Goal: Task Accomplishment & Management: Use online tool/utility

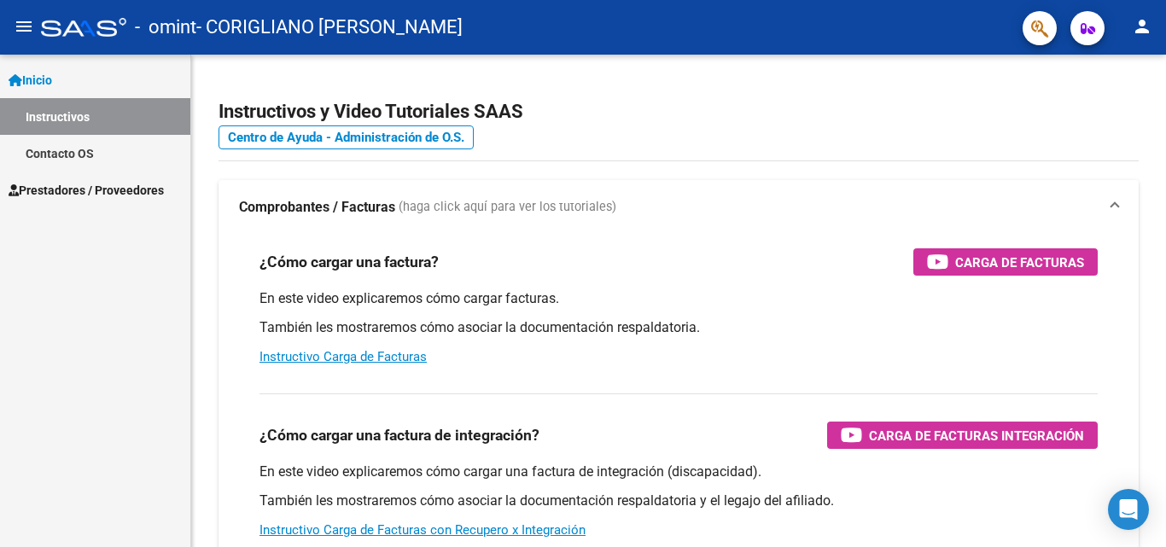
click at [120, 188] on span "Prestadores / Proveedores" at bounding box center [86, 190] width 155 height 19
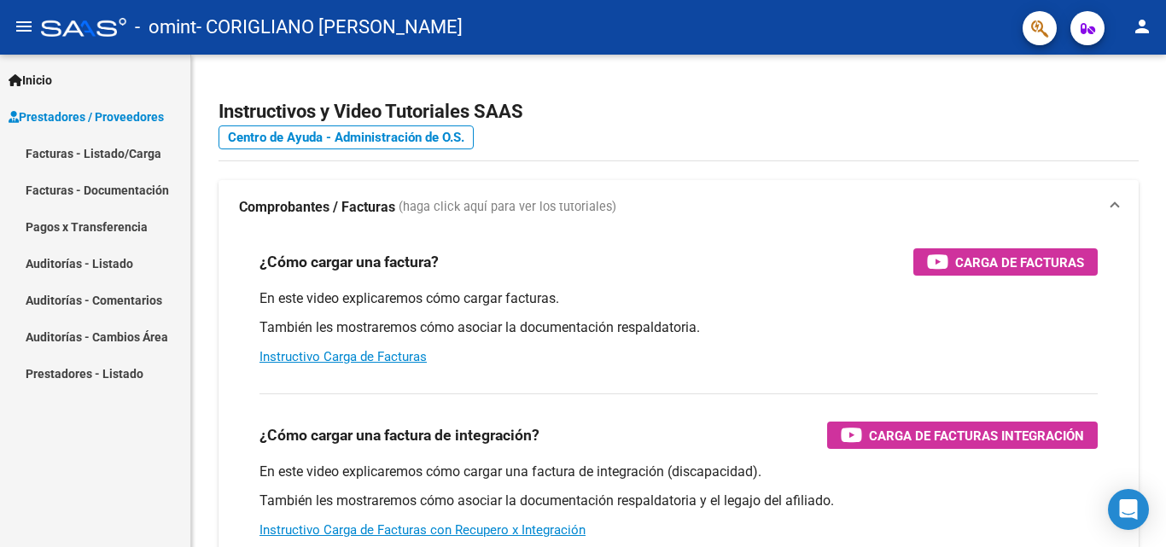
click at [101, 159] on link "Facturas - Listado/Carga" at bounding box center [95, 153] width 190 height 37
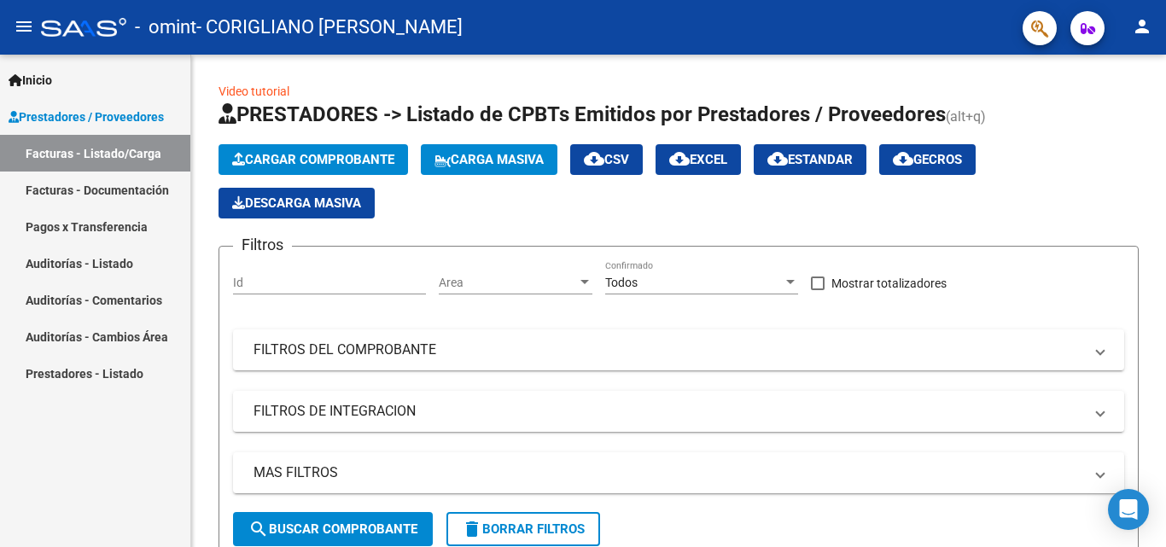
click at [1083, 26] on icon "button" at bounding box center [1088, 28] width 15 height 13
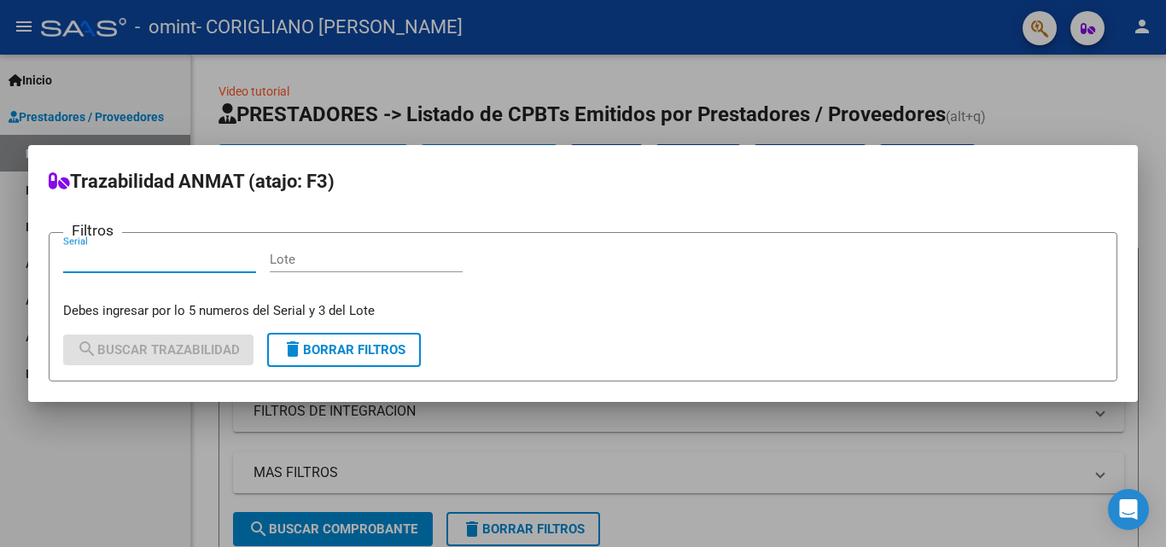
click at [1030, 108] on div at bounding box center [583, 273] width 1166 height 547
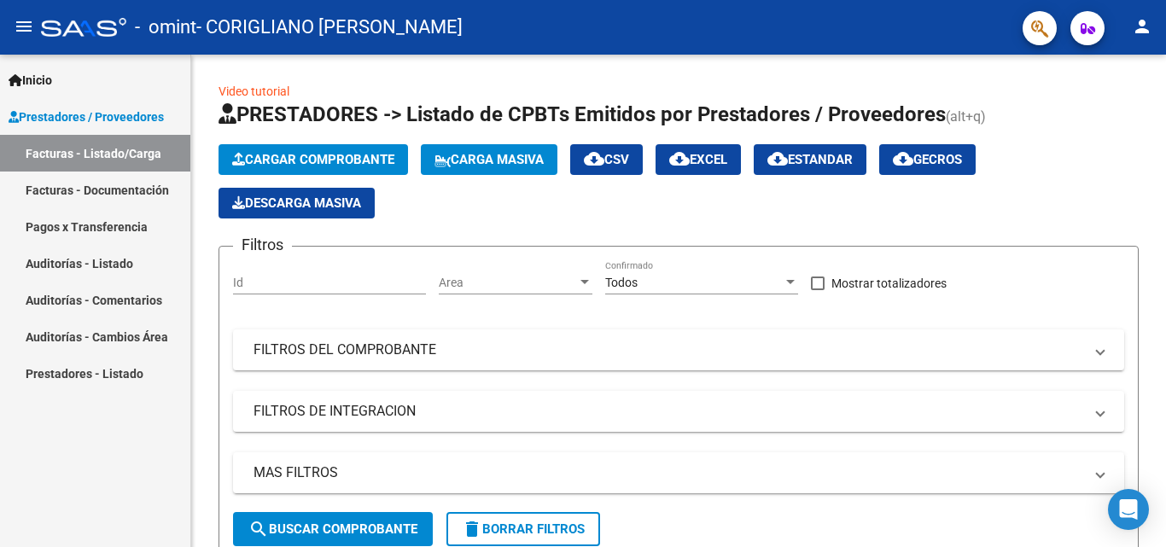
click at [94, 195] on link "Facturas - Documentación" at bounding box center [95, 190] width 190 height 37
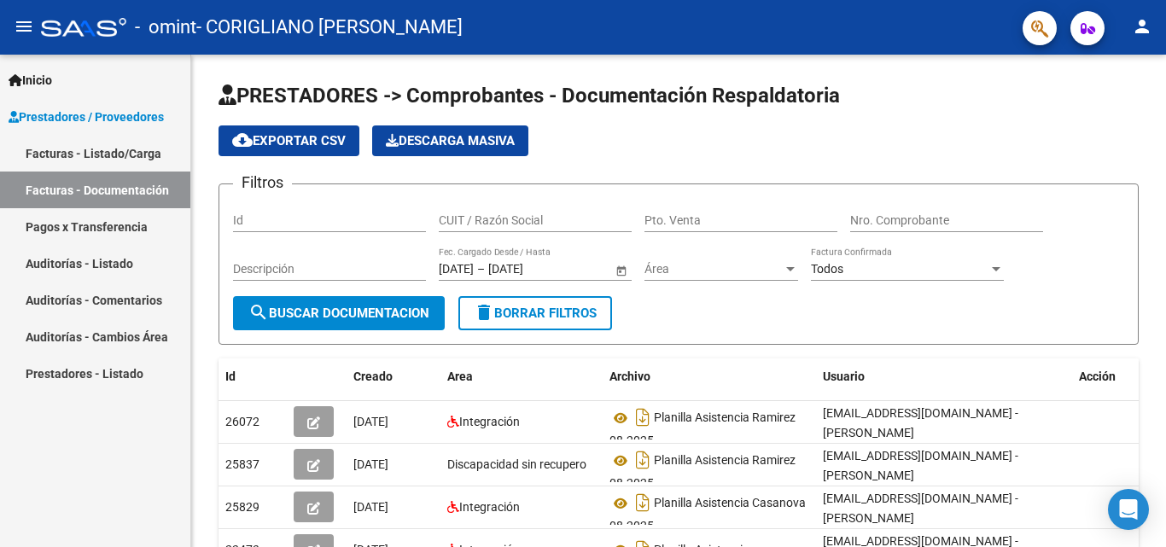
click at [114, 372] on link "Prestadores - Listado" at bounding box center [95, 373] width 190 height 37
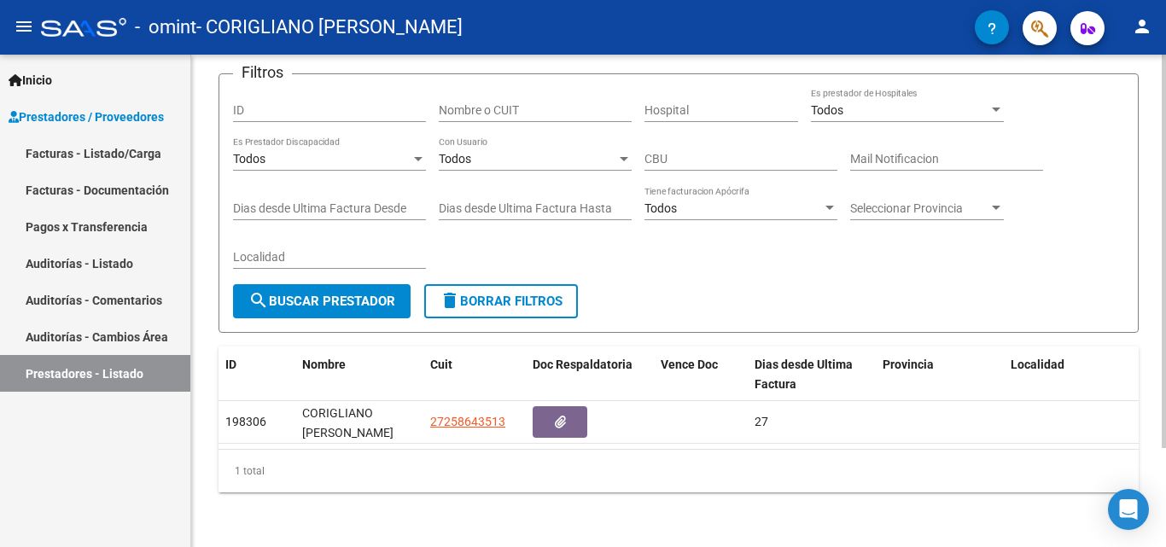
scroll to position [124, 0]
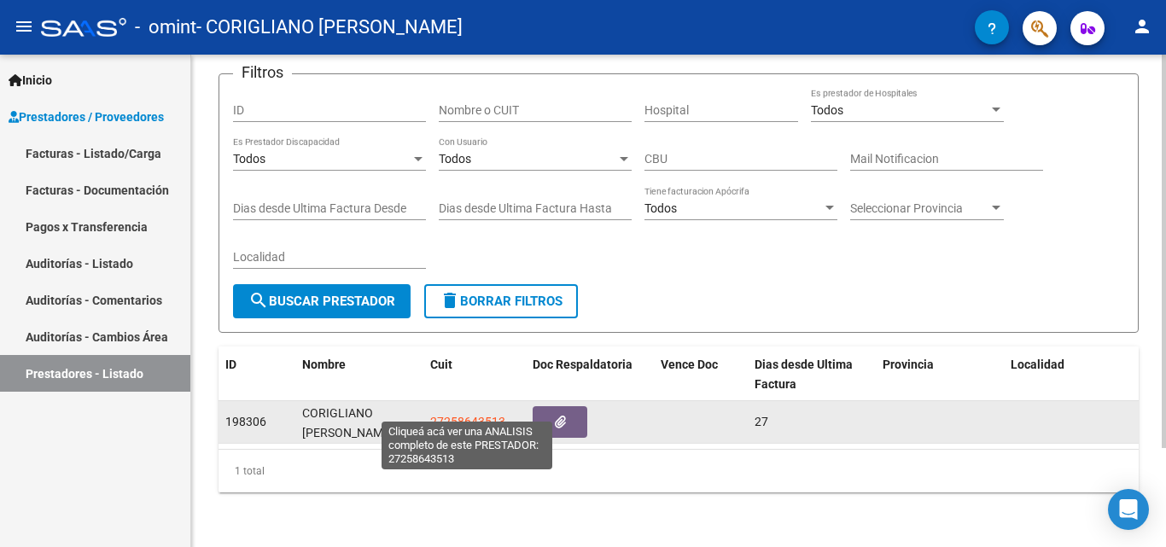
click at [460, 415] on span "27258643513" at bounding box center [467, 422] width 75 height 14
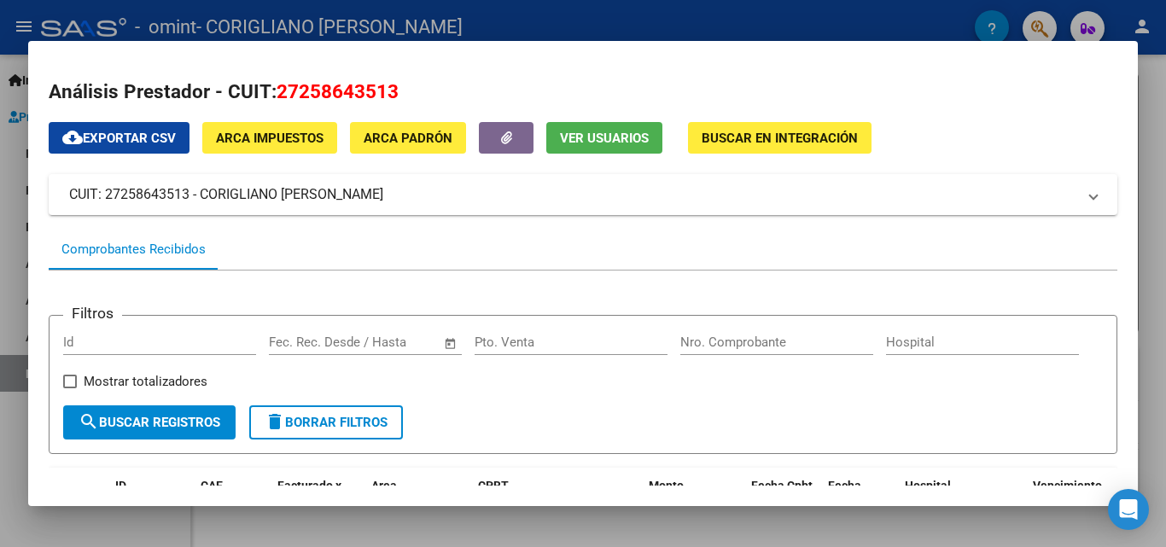
click at [301, 144] on span "ARCA Impuestos" at bounding box center [270, 138] width 108 height 15
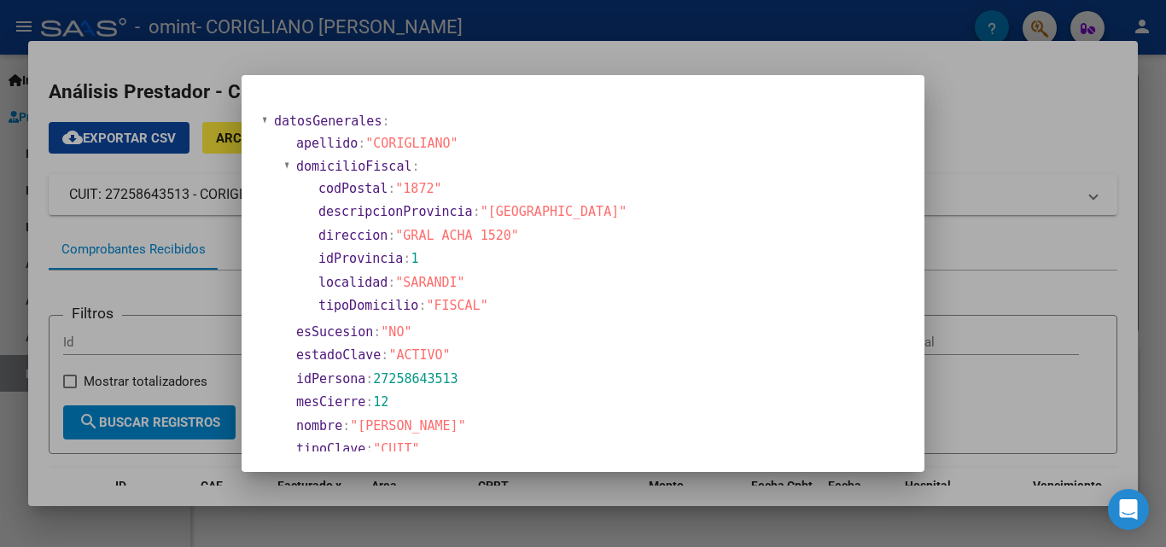
click at [975, 106] on div at bounding box center [583, 273] width 1166 height 547
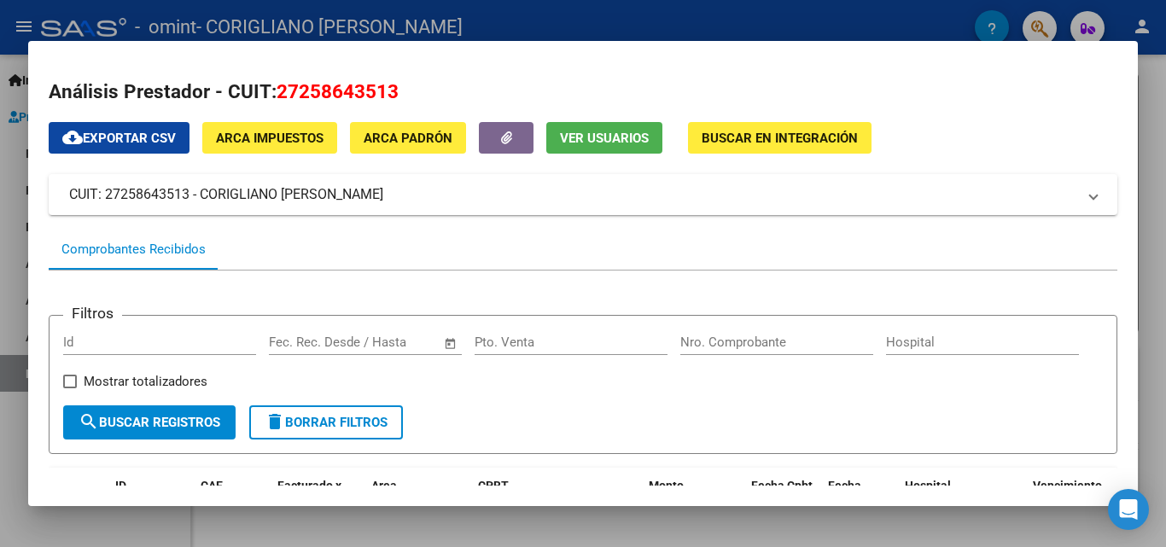
click at [818, 146] on span "Buscar en Integración" at bounding box center [780, 138] width 156 height 15
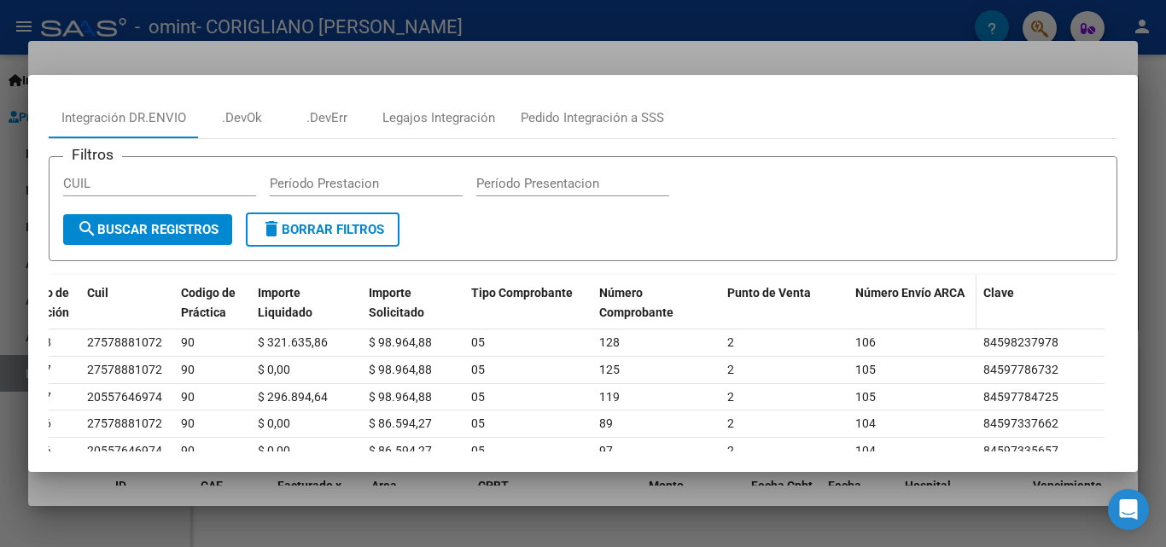
scroll to position [0, 0]
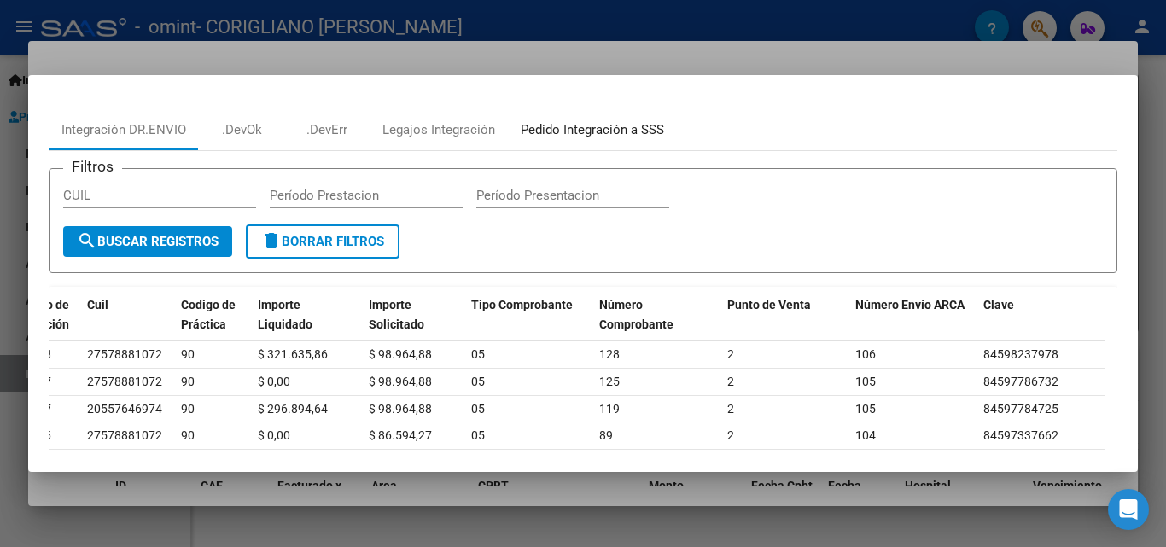
click at [540, 126] on div "Pedido Integración a SSS" at bounding box center [592, 130] width 143 height 20
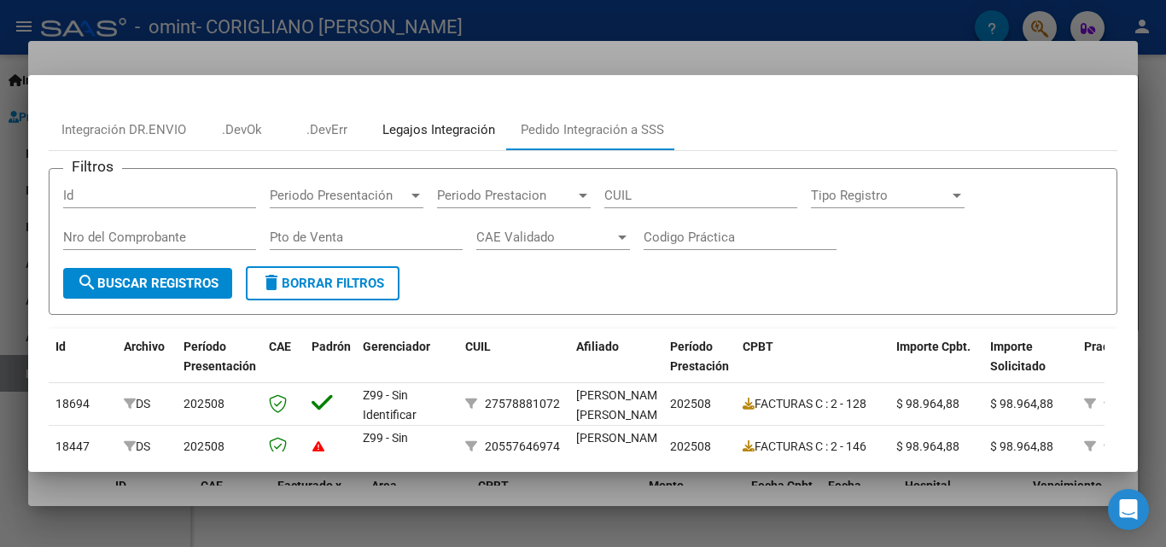
click at [410, 133] on div "Legajos Integración" at bounding box center [438, 130] width 113 height 20
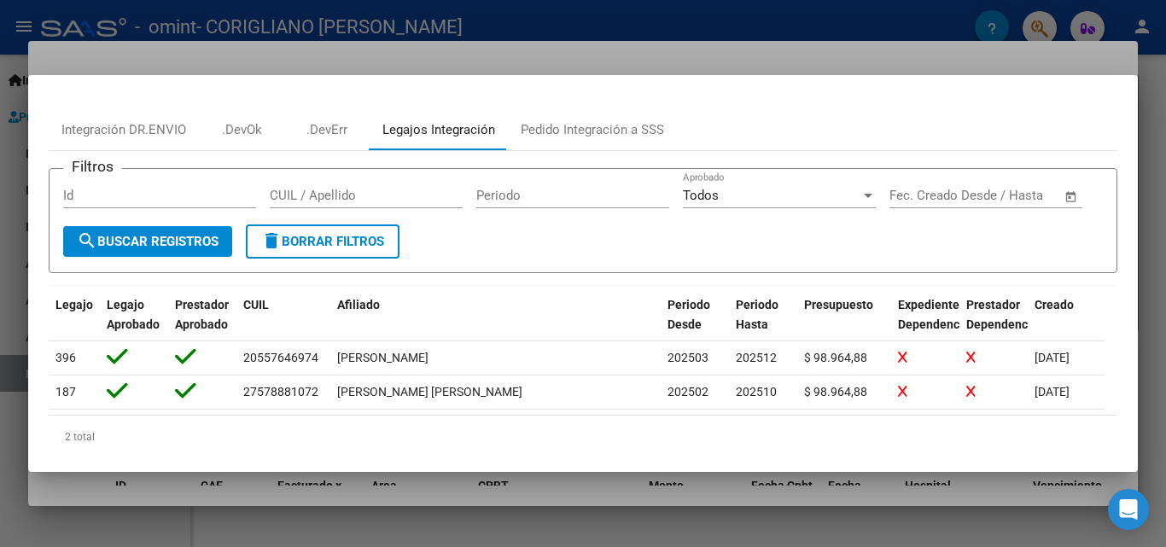
scroll to position [64, 0]
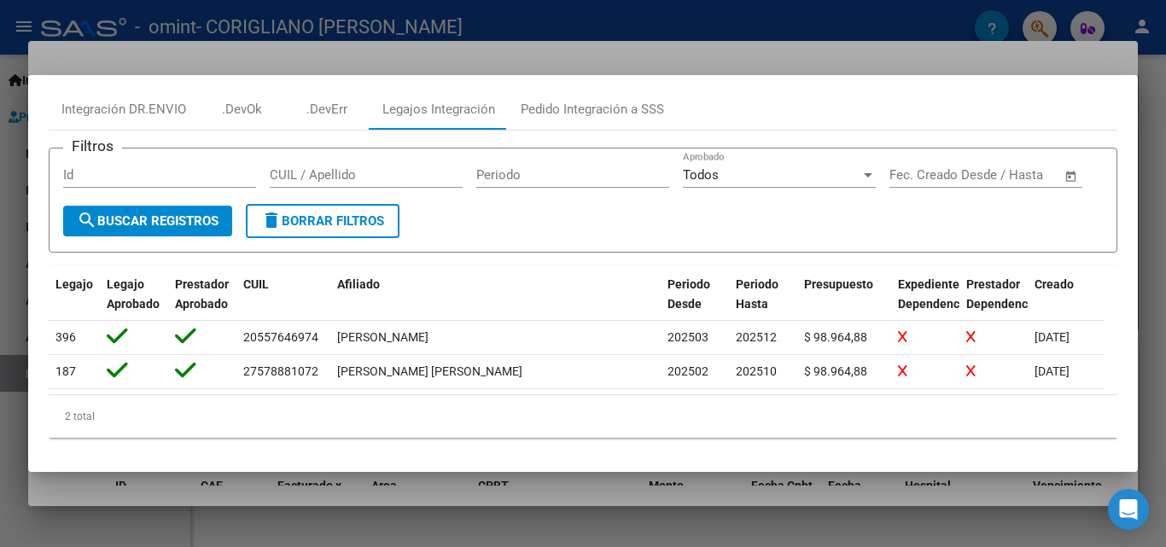
click at [529, 212] on form "Filtros Id CUIL / Apellido Periodo Todos Aprobado Fecha inicio – Fecha fin Fec.…" at bounding box center [583, 200] width 1069 height 105
click at [867, 173] on div at bounding box center [868, 175] width 9 height 4
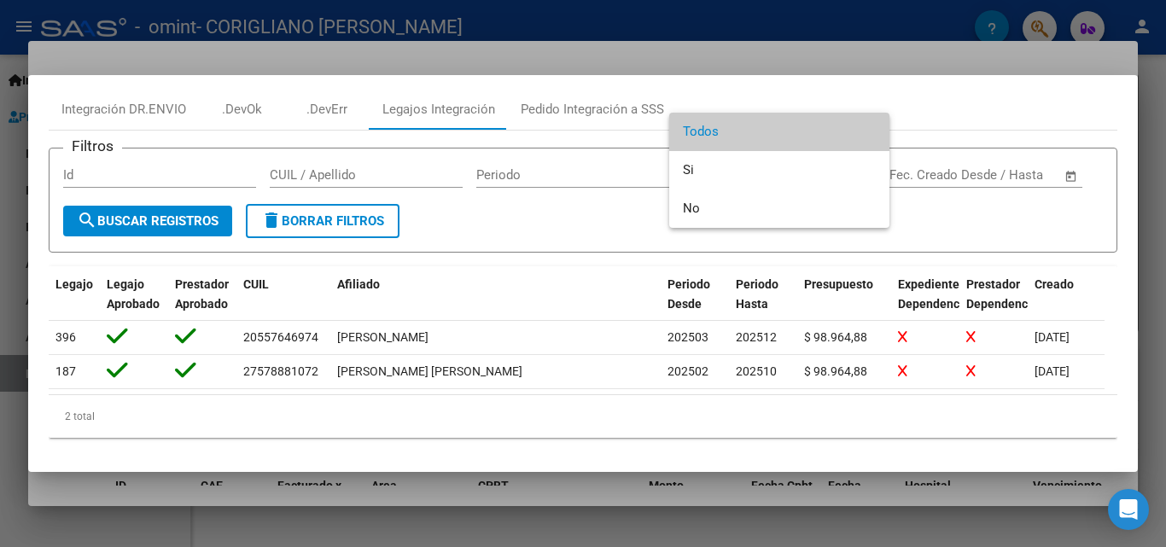
click at [947, 150] on div at bounding box center [583, 273] width 1166 height 547
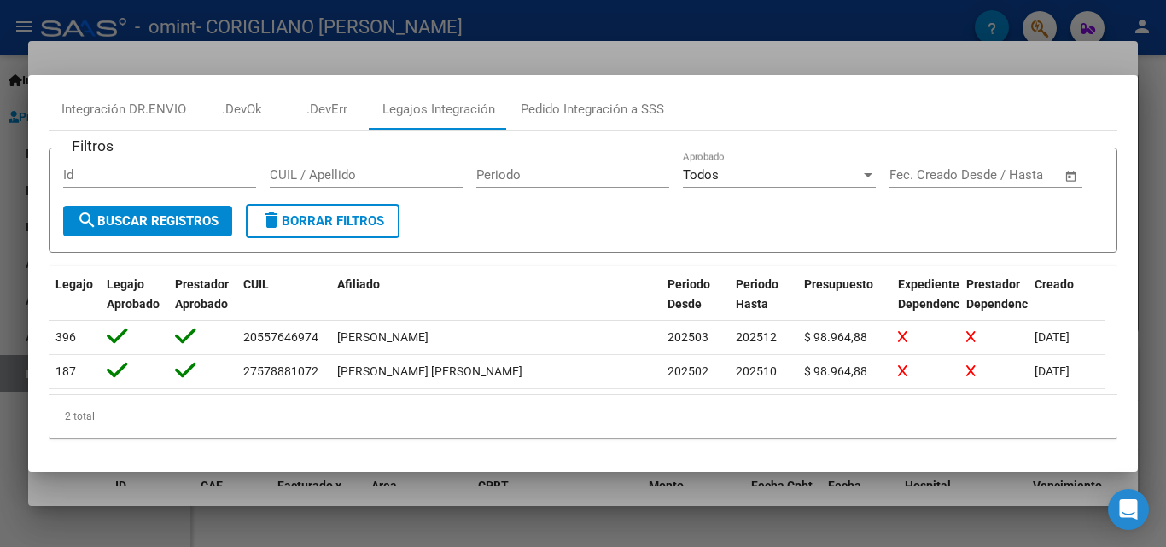
click at [962, 62] on div at bounding box center [583, 273] width 1166 height 547
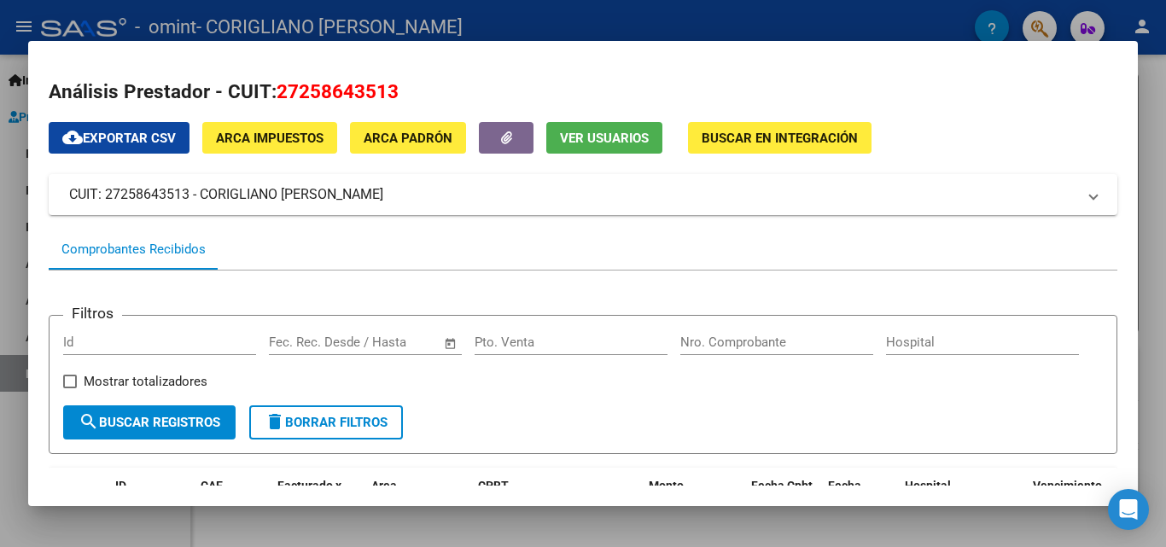
click at [930, 23] on div at bounding box center [583, 273] width 1166 height 547
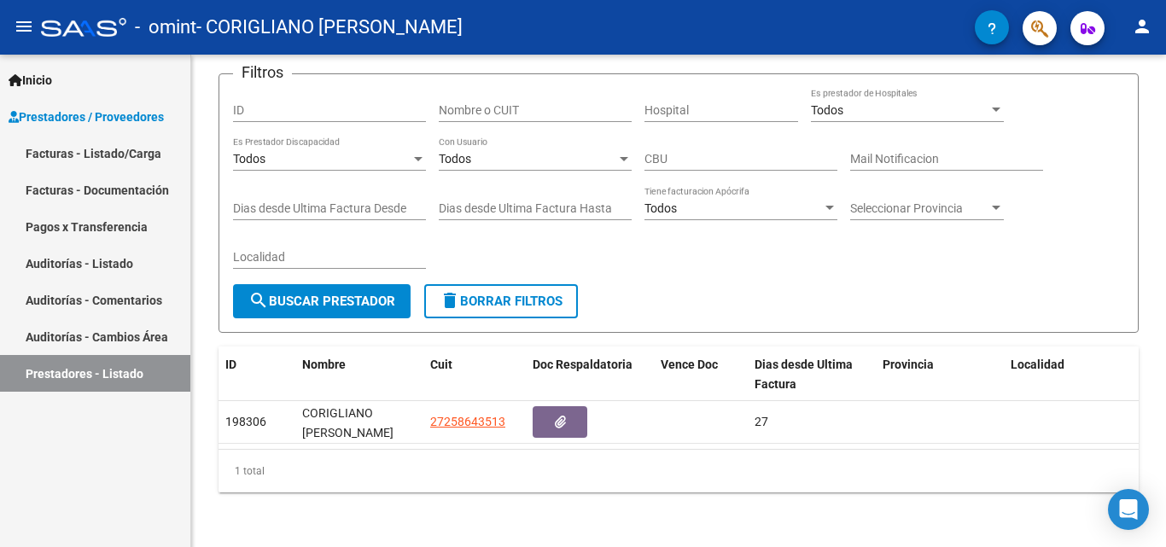
click at [118, 157] on link "Facturas - Listado/Carga" at bounding box center [95, 153] width 190 height 37
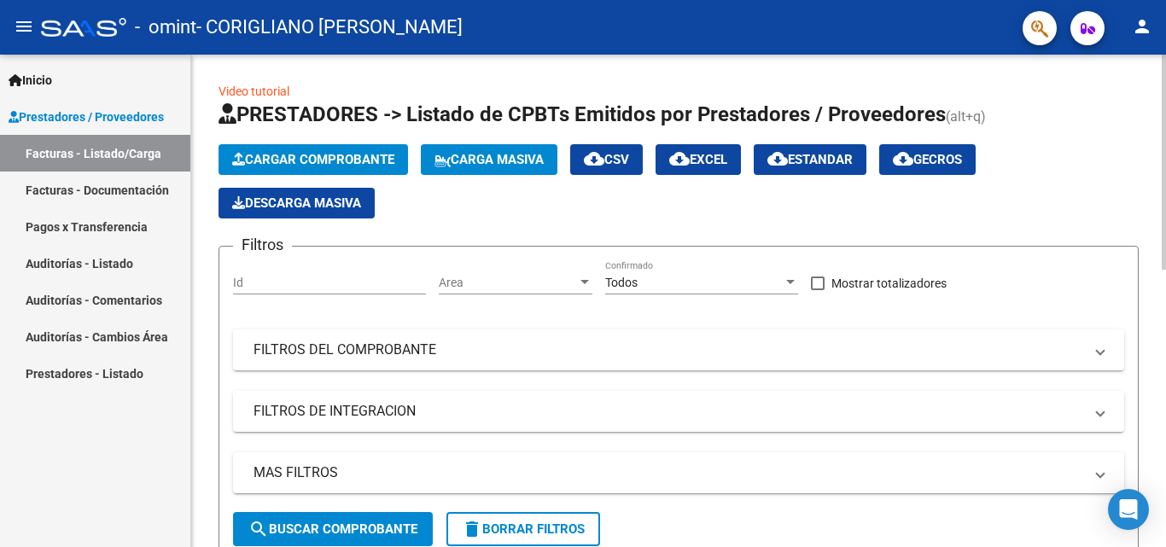
click at [371, 154] on span "Cargar Comprobante" at bounding box center [313, 159] width 162 height 15
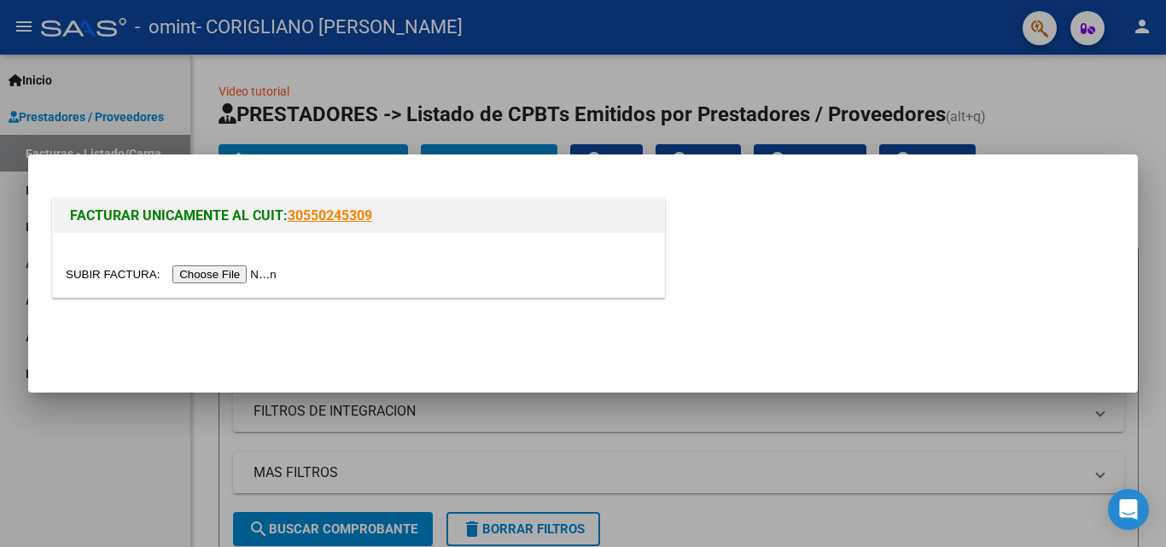
click at [262, 275] on input "file" at bounding box center [174, 275] width 216 height 18
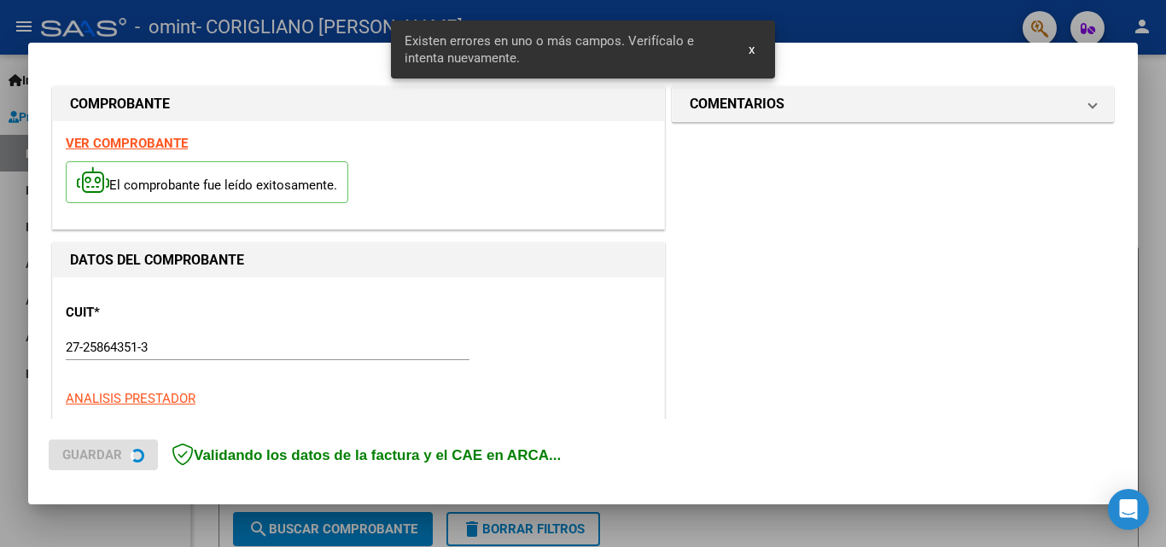
scroll to position [385, 0]
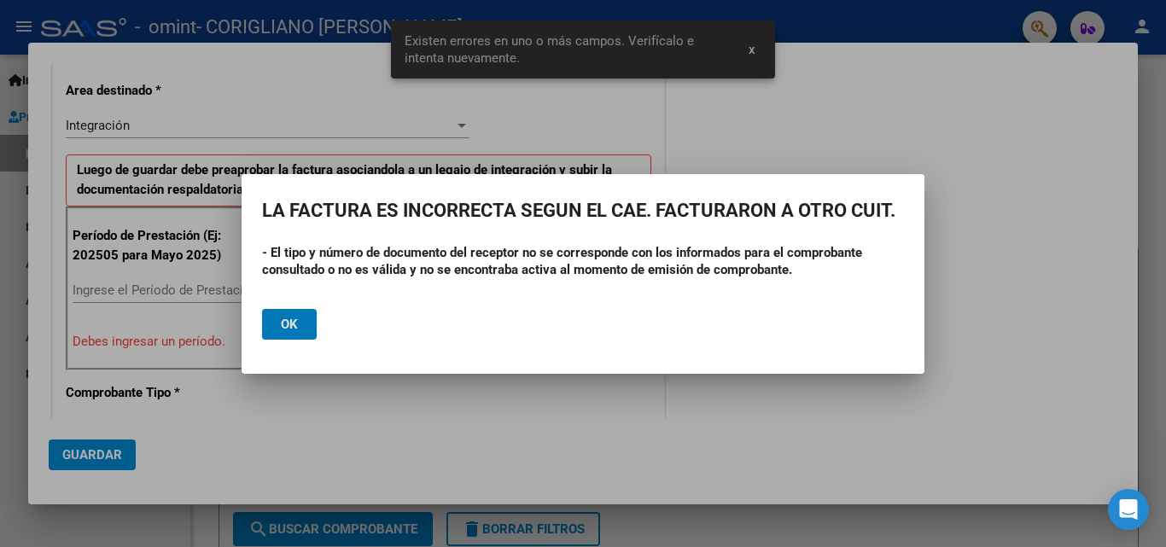
click at [288, 329] on span "Ok" at bounding box center [289, 324] width 17 height 15
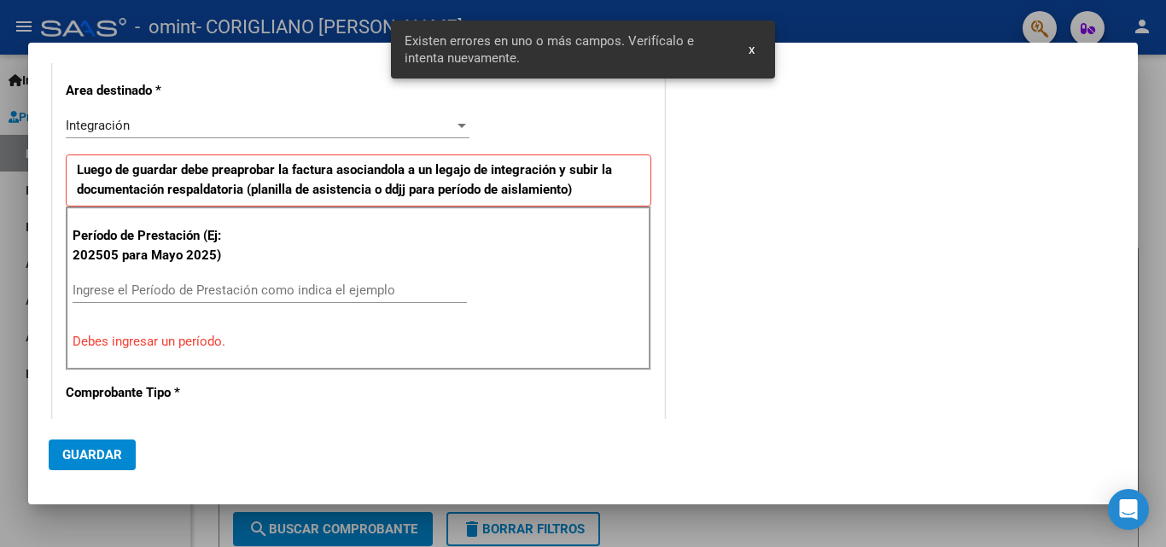
click at [749, 54] on span "x" at bounding box center [752, 49] width 6 height 15
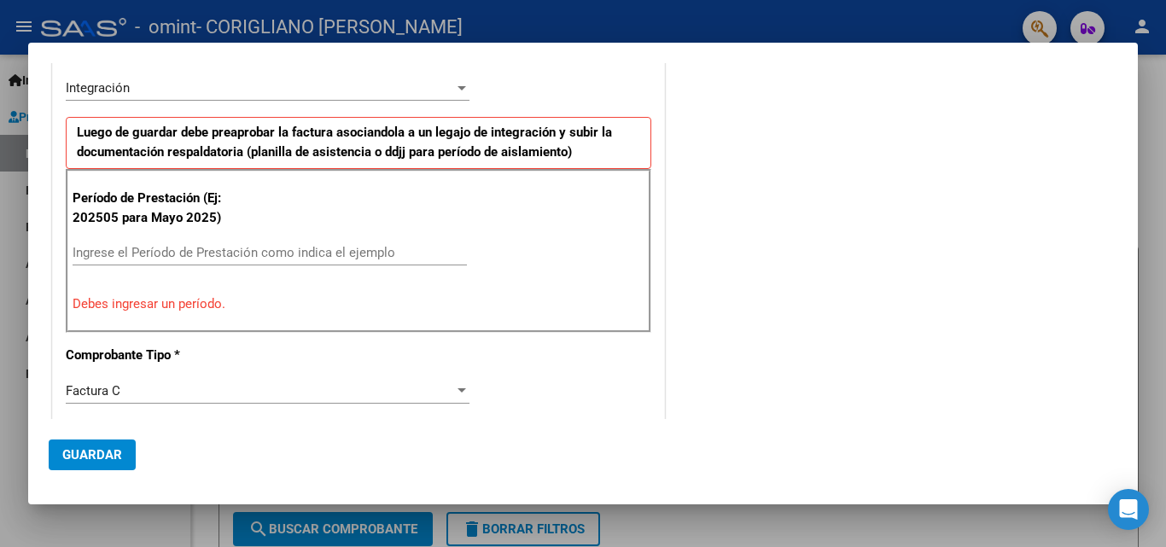
scroll to position [427, 0]
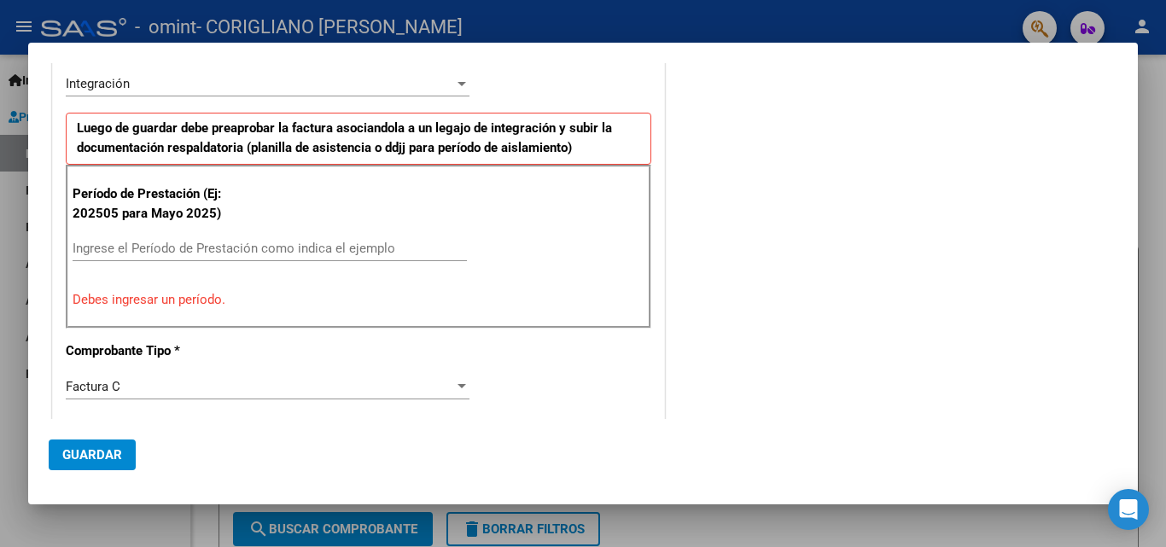
click at [481, 26] on div at bounding box center [583, 273] width 1166 height 547
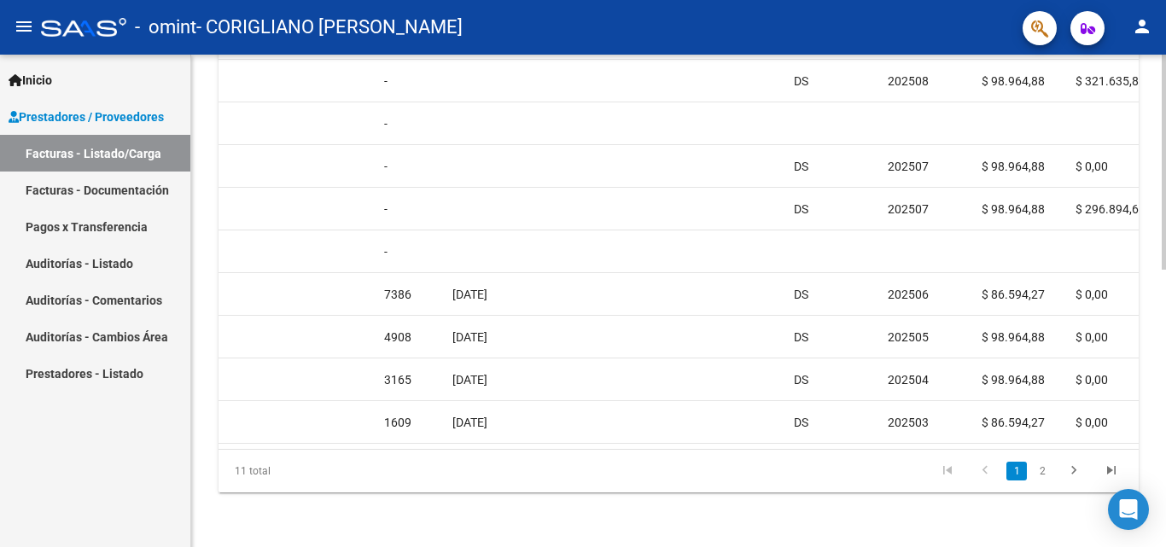
scroll to position [0, 794]
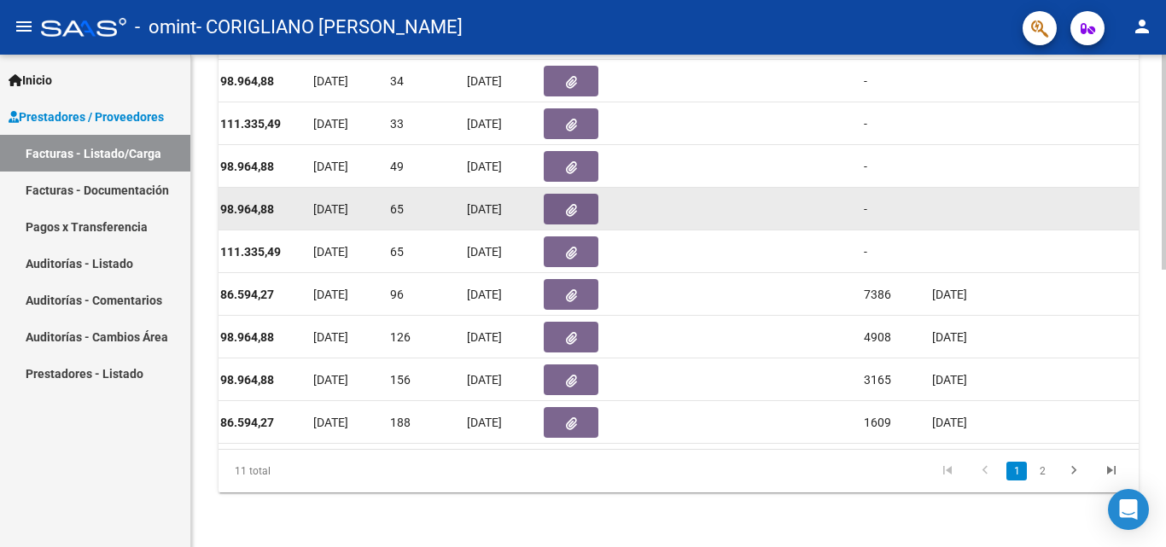
click at [568, 201] on span "button" at bounding box center [571, 208] width 11 height 15
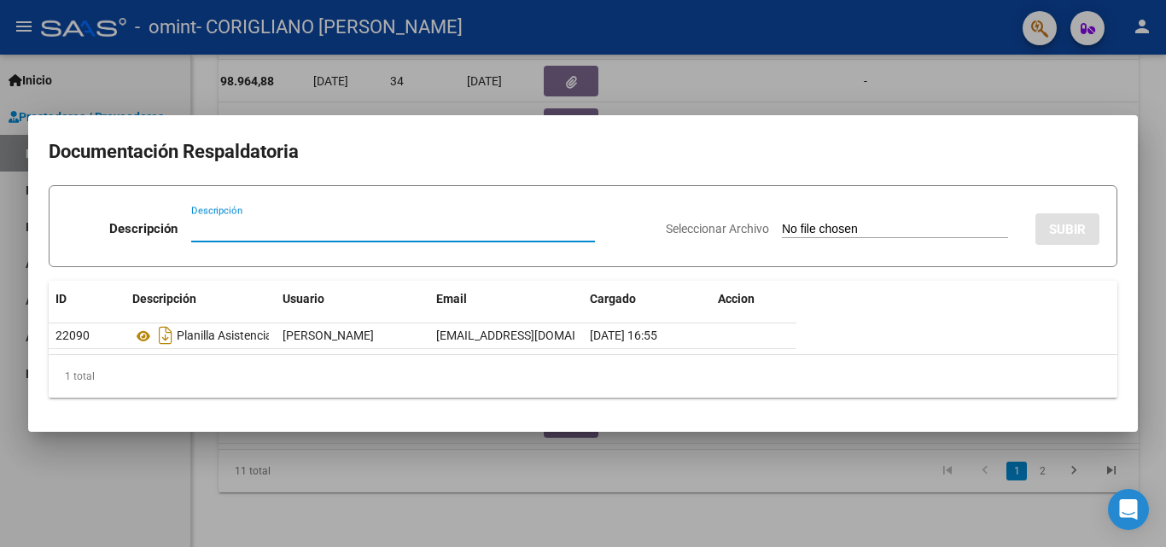
click at [1014, 102] on div at bounding box center [583, 273] width 1166 height 547
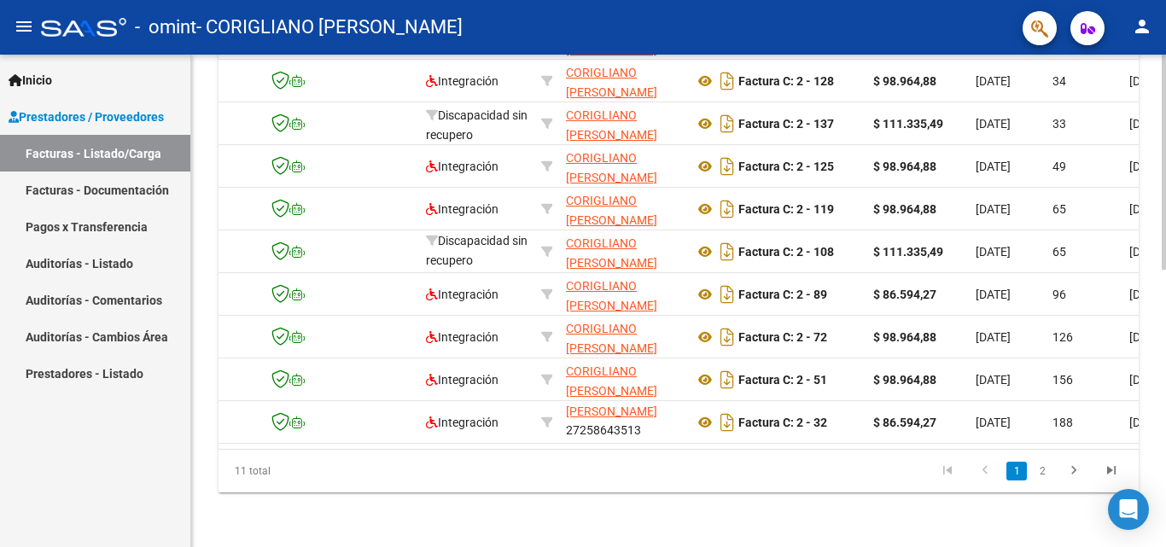
scroll to position [0, 0]
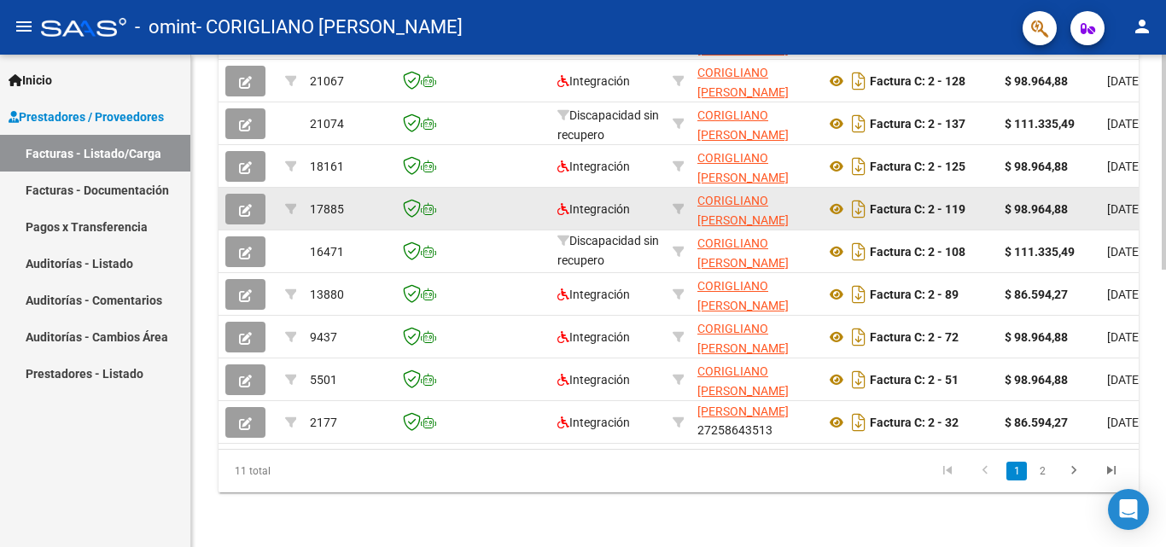
click at [246, 204] on icon "button" at bounding box center [245, 210] width 13 height 13
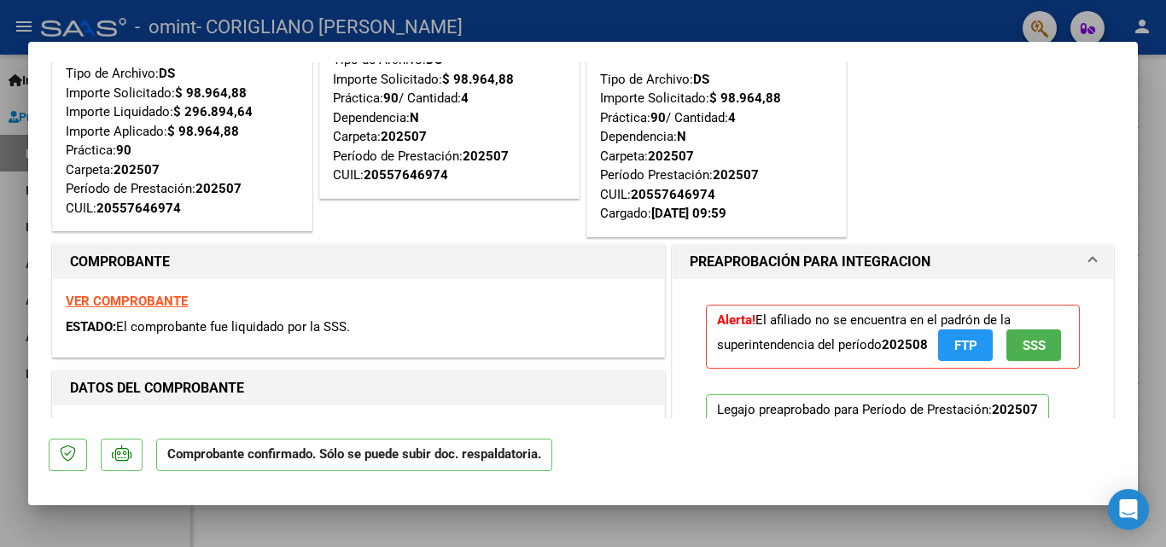
scroll to position [85, 0]
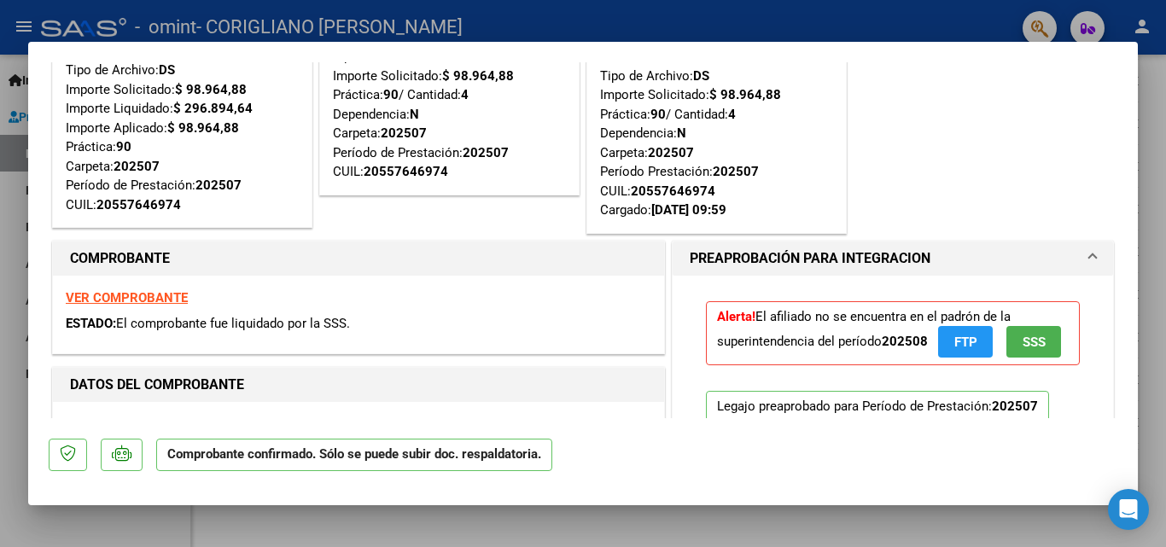
click at [1024, 340] on span "SSS" at bounding box center [1034, 342] width 23 height 15
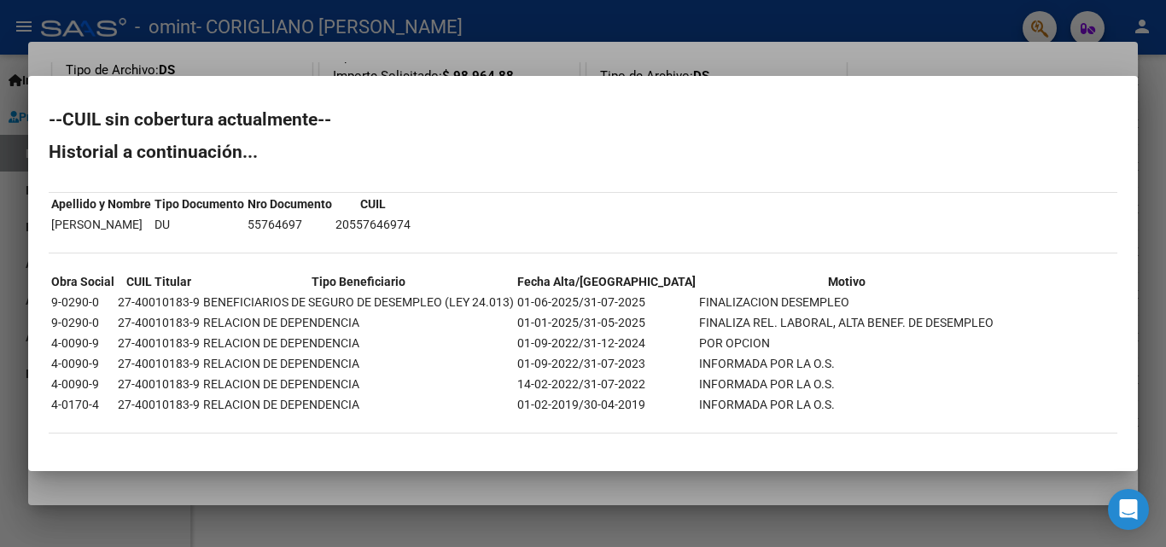
click at [218, 392] on td "RELACION DE DEPENDENCIA" at bounding box center [358, 384] width 312 height 19
click at [563, 57] on div at bounding box center [583, 273] width 1166 height 547
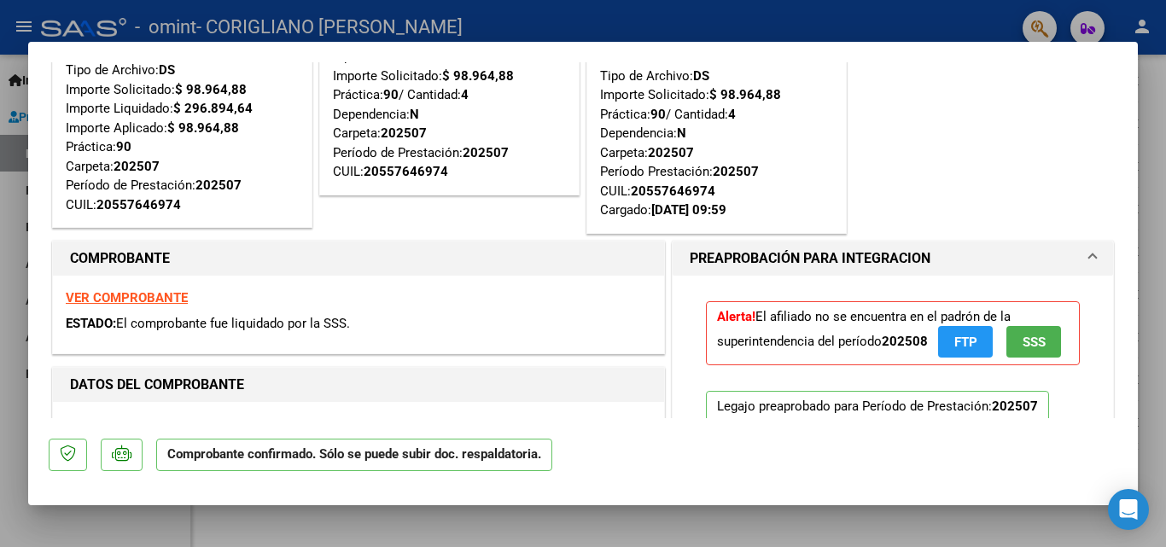
scroll to position [171, 0]
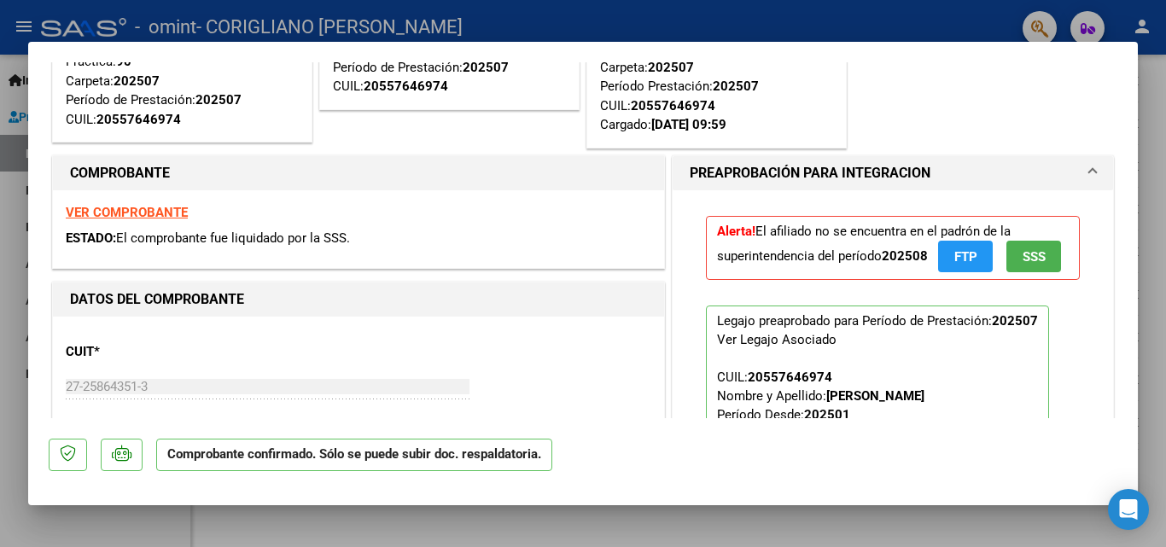
click at [954, 257] on span "FTP" at bounding box center [965, 256] width 23 height 15
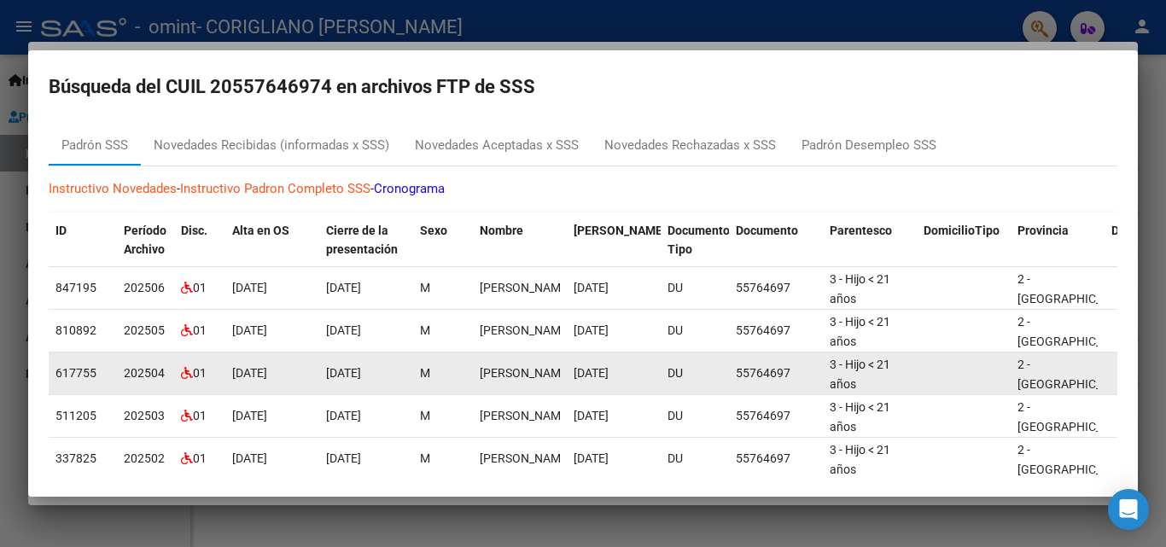
scroll to position [0, 0]
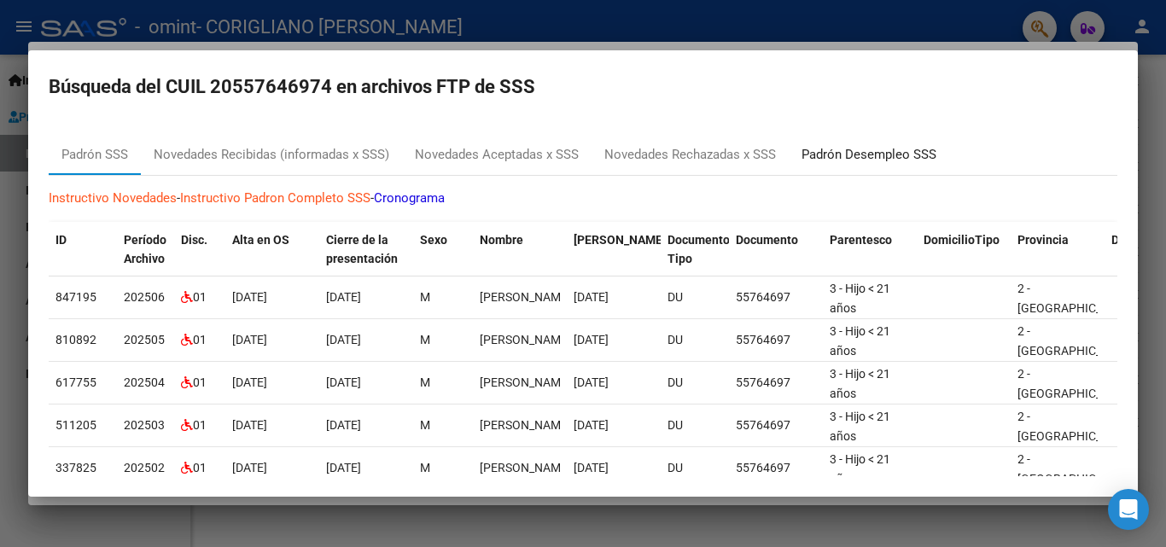
click at [846, 152] on div "Padrón Desempleo SSS" at bounding box center [869, 155] width 135 height 20
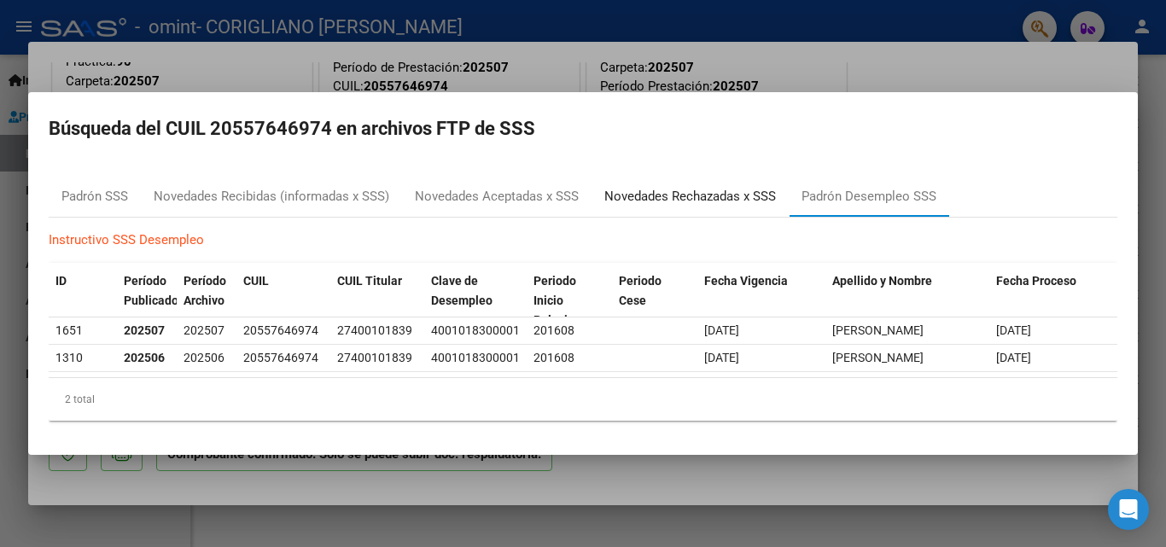
click at [735, 196] on div "Novedades Rechazadas x SSS" at bounding box center [690, 197] width 172 height 20
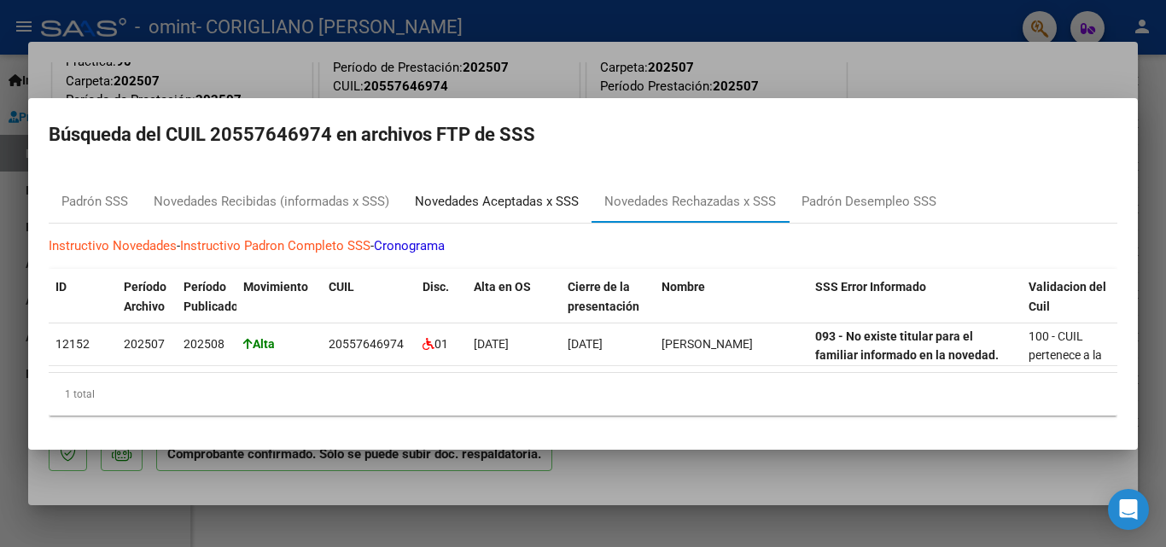
click at [501, 205] on div "Novedades Aceptadas x SSS" at bounding box center [497, 202] width 164 height 20
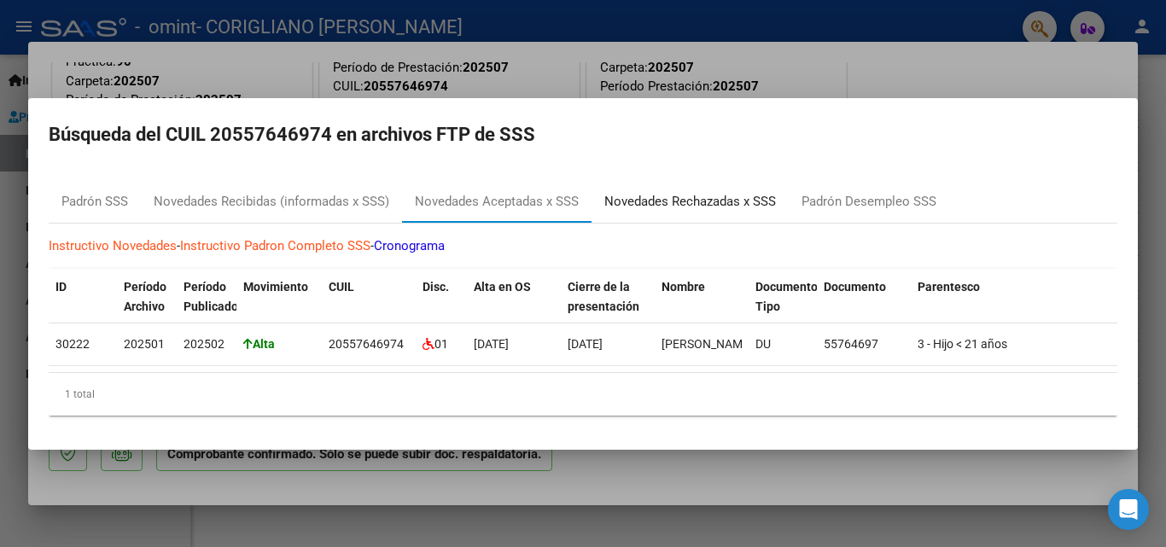
click at [626, 195] on div "Novedades Rechazadas x SSS" at bounding box center [690, 202] width 172 height 20
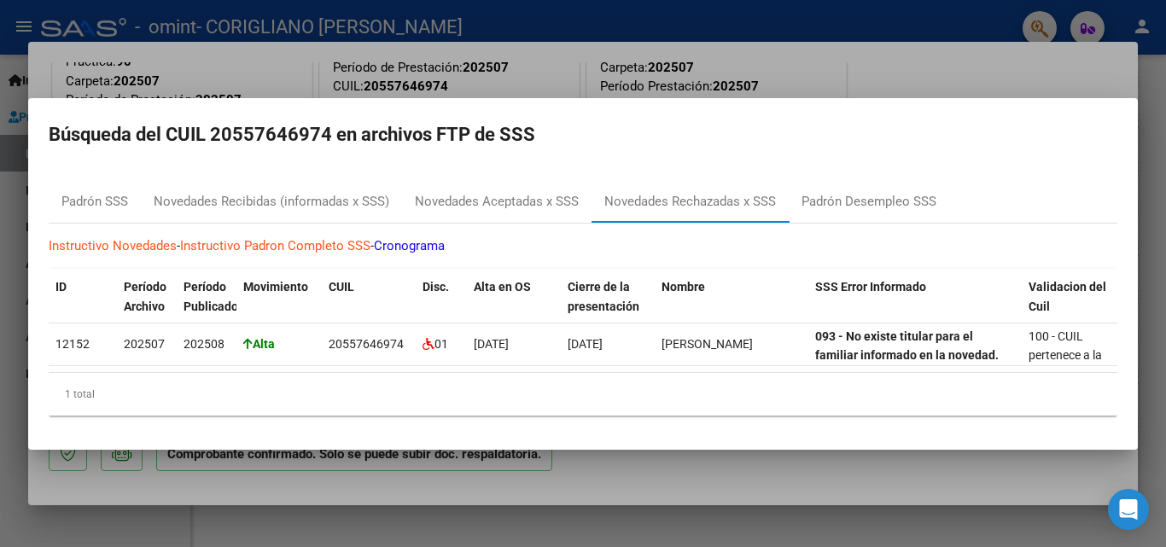
click at [789, 65] on div at bounding box center [583, 273] width 1166 height 547
